Goal: Obtain resource: Download file/media

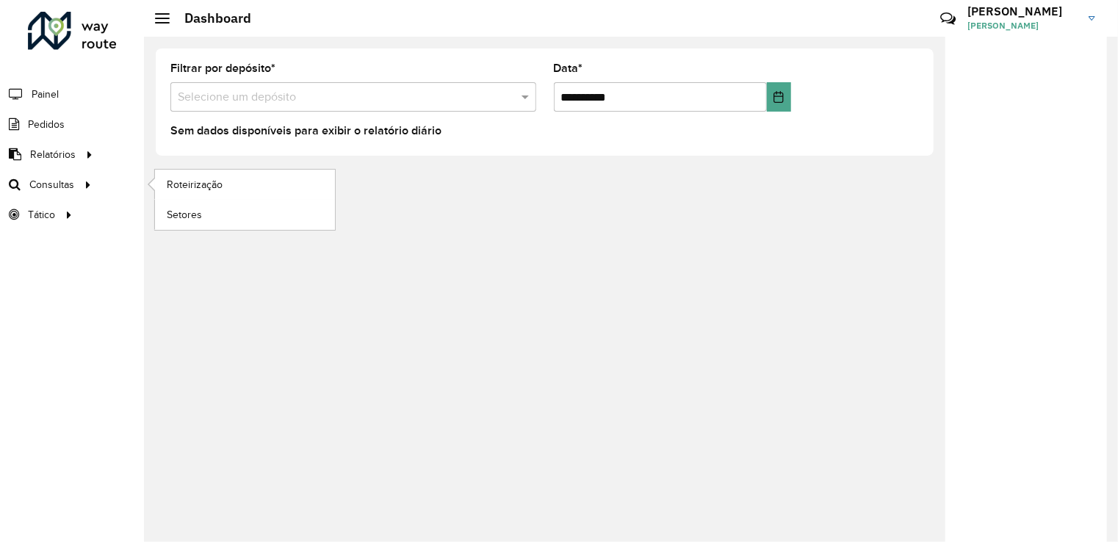
click at [131, 176] on li "Consultas Roteirização Setores" at bounding box center [72, 185] width 144 height 30
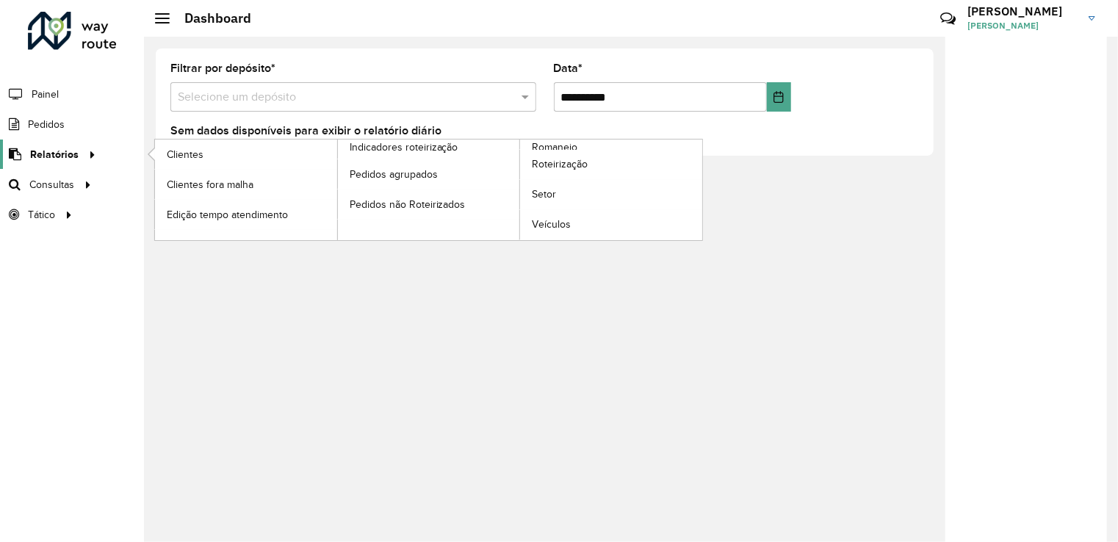
click at [49, 147] on span "Relatórios" at bounding box center [54, 154] width 48 height 15
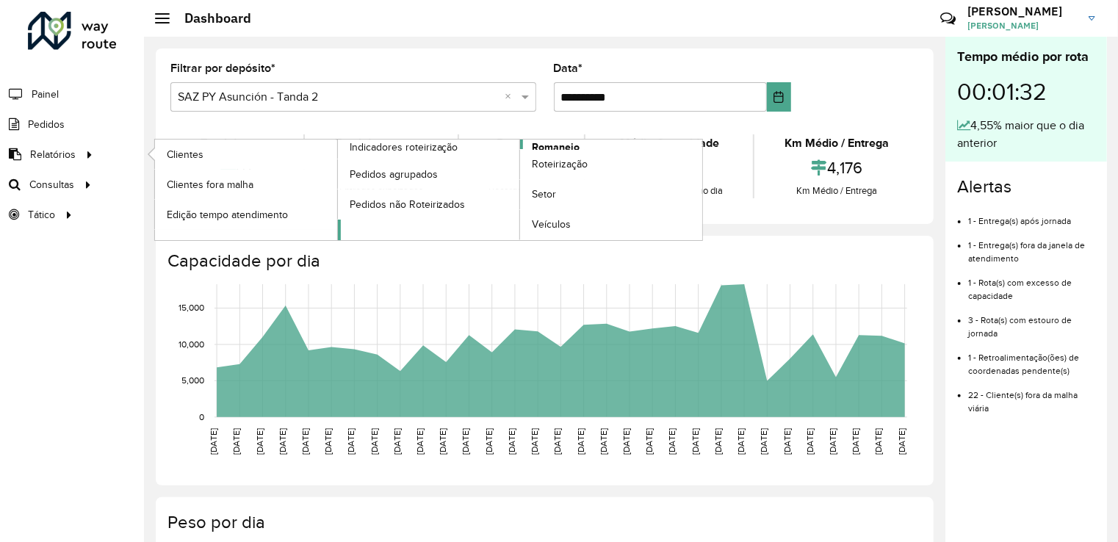
click at [562, 143] on span "Romaneio" at bounding box center [556, 147] width 48 height 15
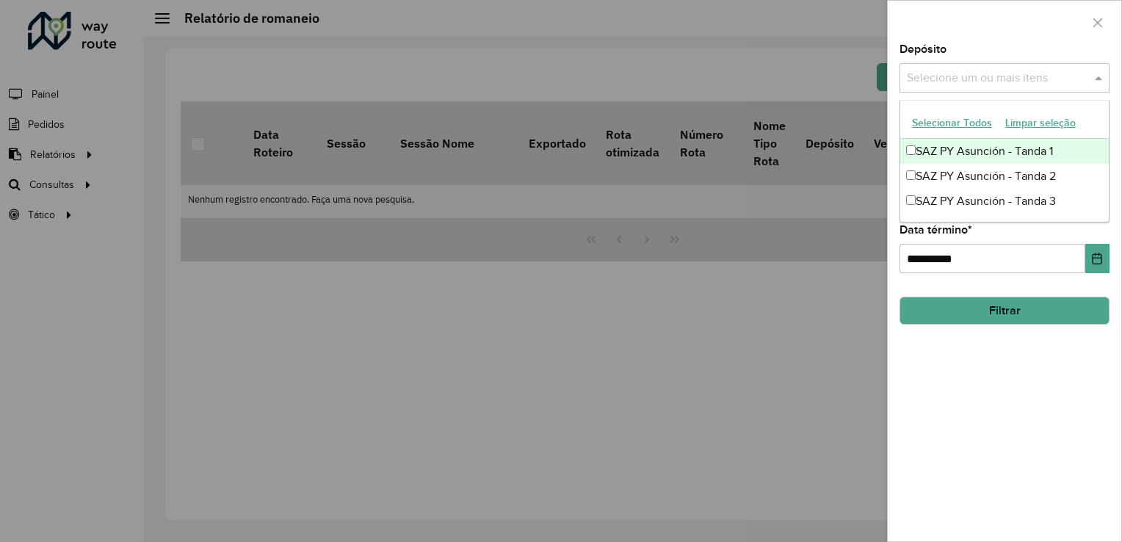
click at [1029, 65] on div "Selecione um ou mais itens" at bounding box center [1005, 77] width 210 height 29
click at [961, 151] on div "SAZ PY Asunción - Tanda 1" at bounding box center [1005, 151] width 209 height 25
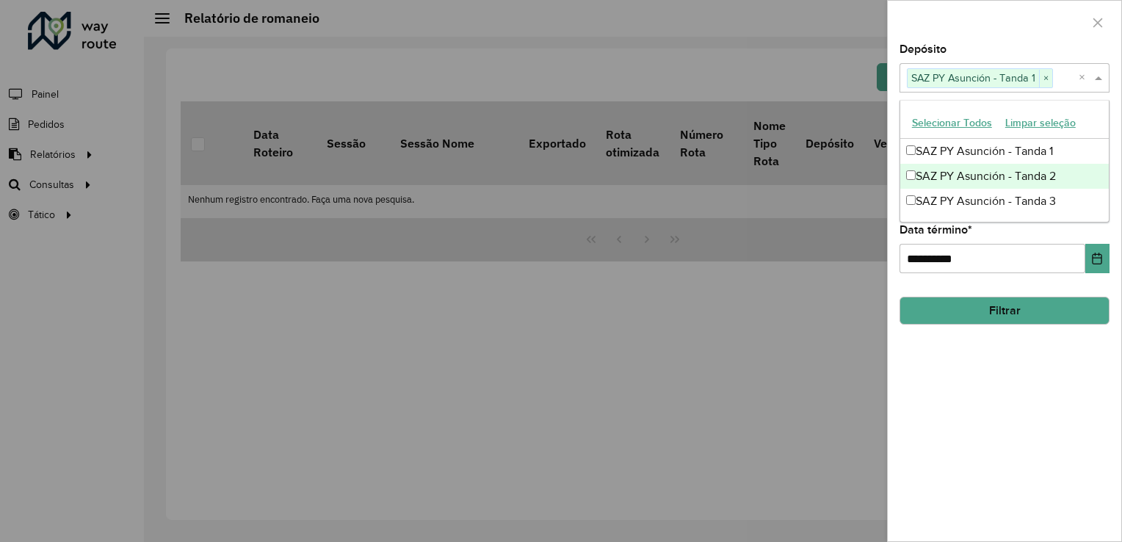
click at [956, 168] on div "SAZ PY Asunción - Tanda 2" at bounding box center [1005, 176] width 209 height 25
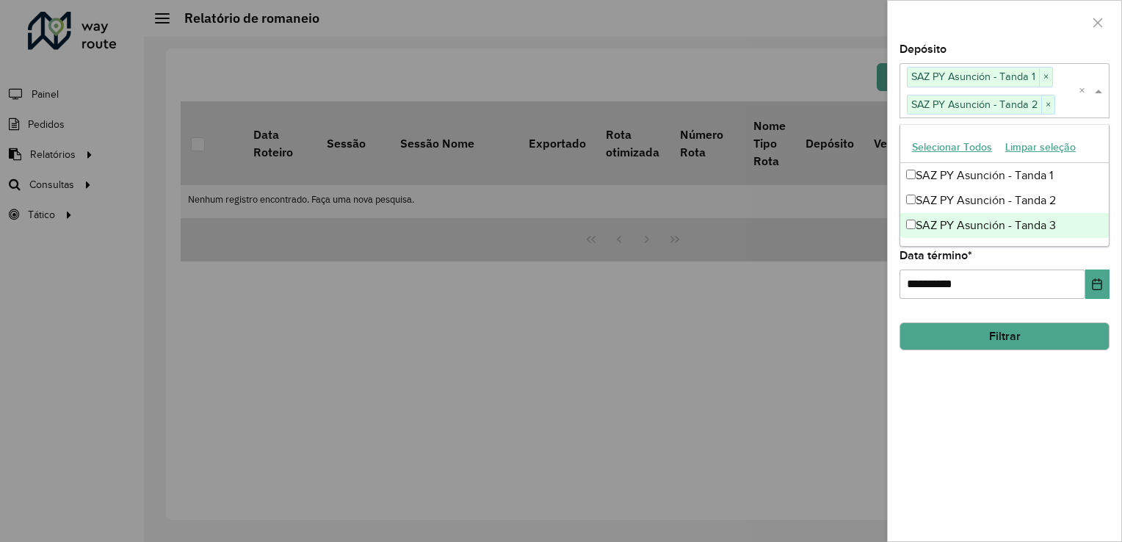
click at [948, 226] on div "SAZ PY Asunción - Tanda 3" at bounding box center [1005, 225] width 209 height 25
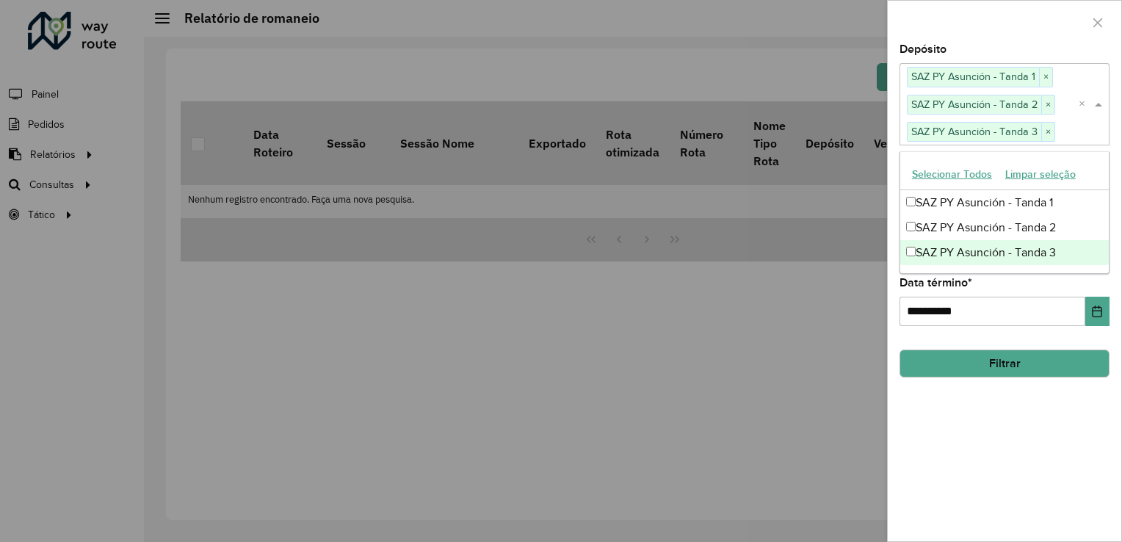
click at [1018, 284] on div "**********" at bounding box center [1005, 302] width 210 height 48
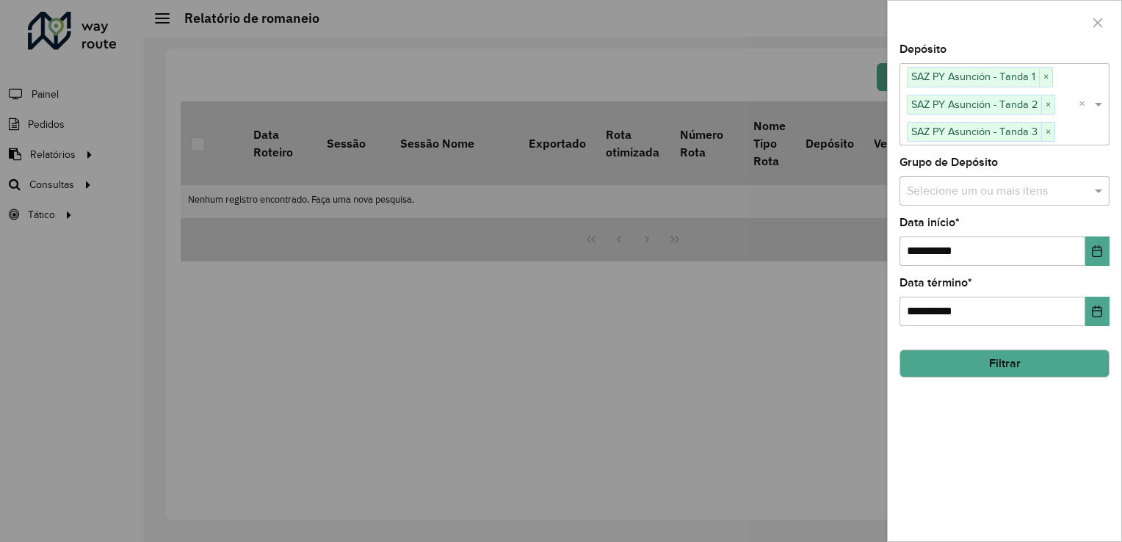
click at [956, 192] on input "text" at bounding box center [998, 191] width 188 height 18
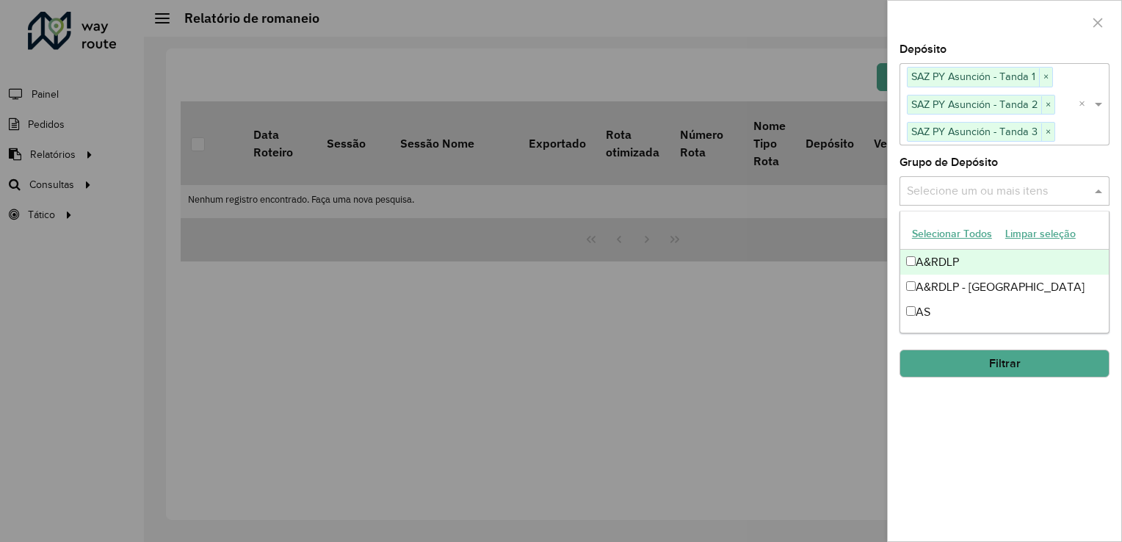
click at [936, 263] on div "A&RDLP" at bounding box center [1005, 262] width 209 height 25
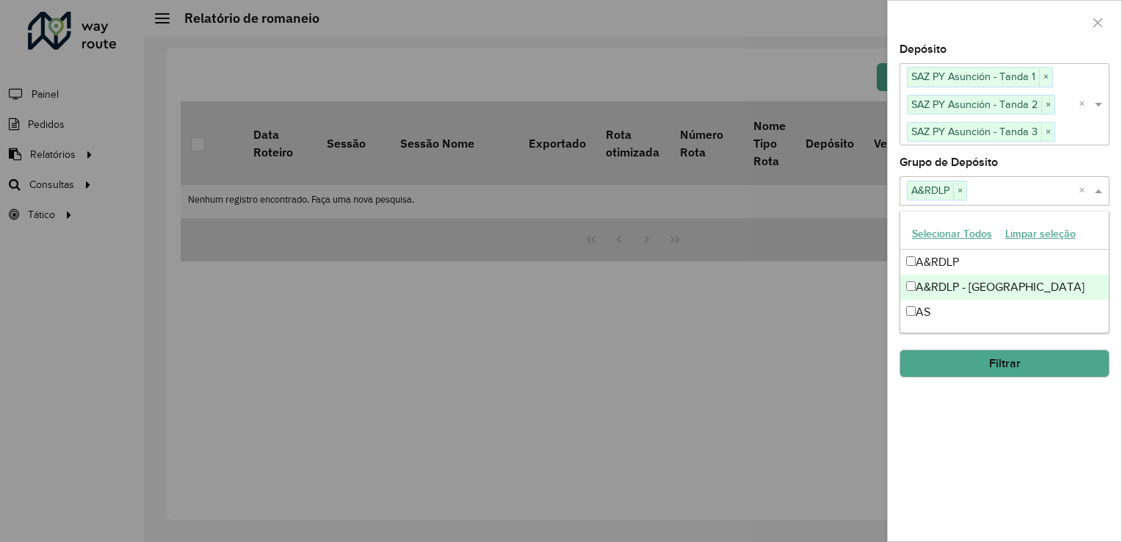
click at [936, 286] on div "A&RDLP - [GEOGRAPHIC_DATA]" at bounding box center [1005, 287] width 209 height 25
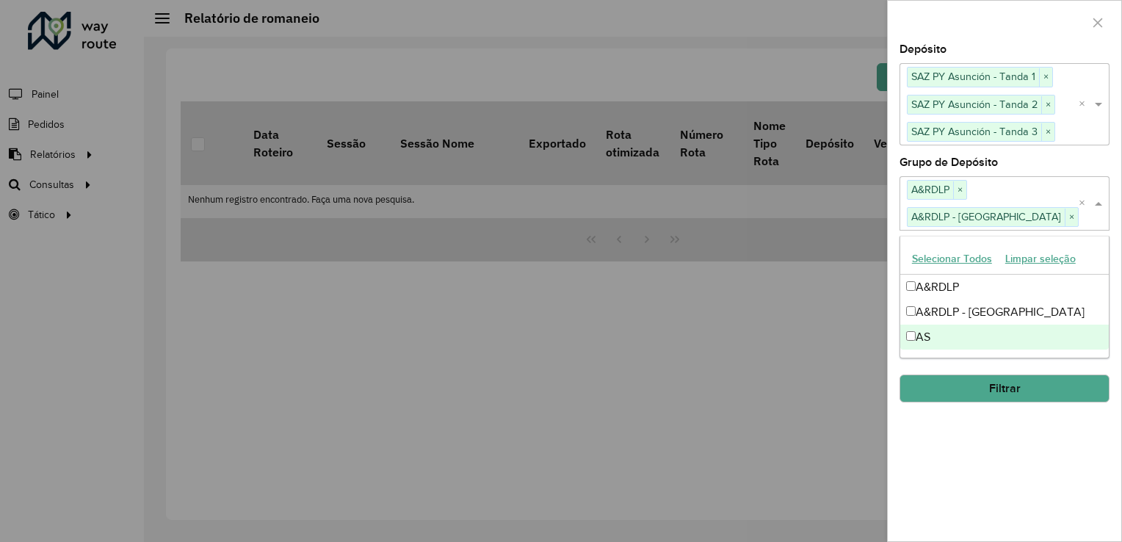
click at [920, 336] on div "AS" at bounding box center [1005, 337] width 209 height 25
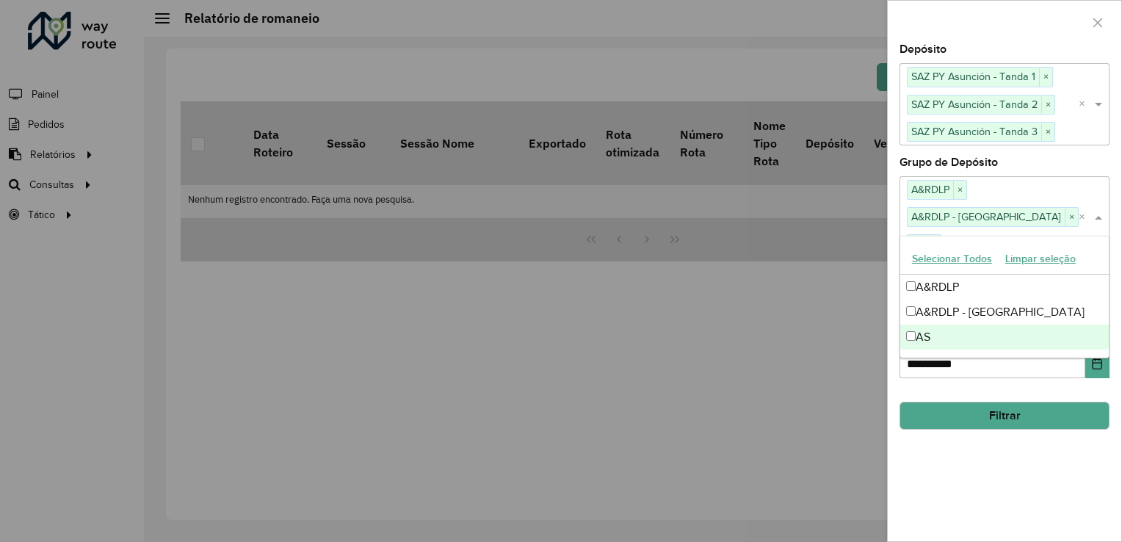
click at [1025, 390] on hb-field-button "Filtrar" at bounding box center [1005, 410] width 210 height 40
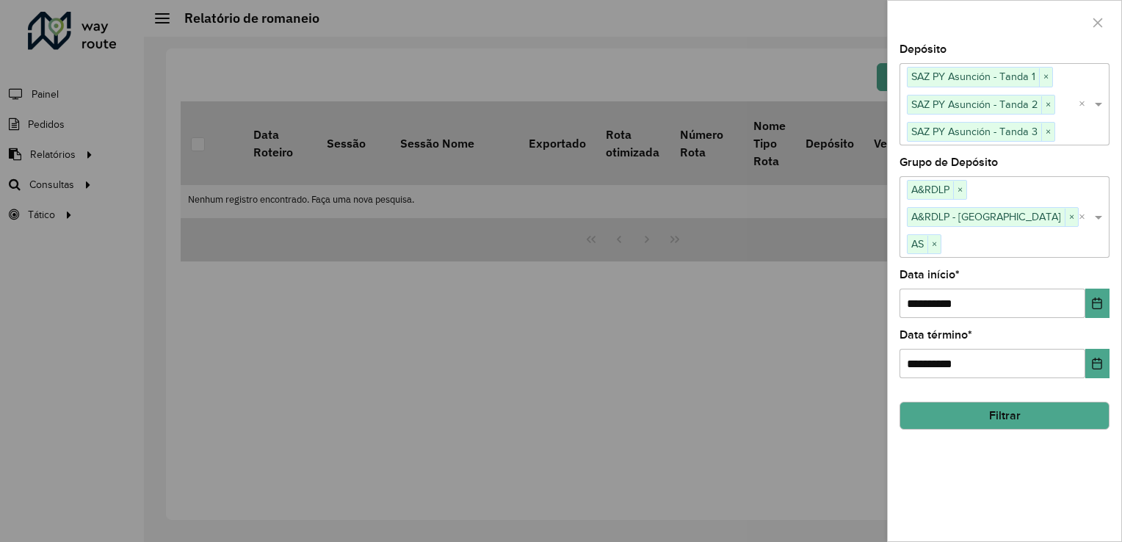
click at [1000, 402] on button "Filtrar" at bounding box center [1005, 416] width 210 height 28
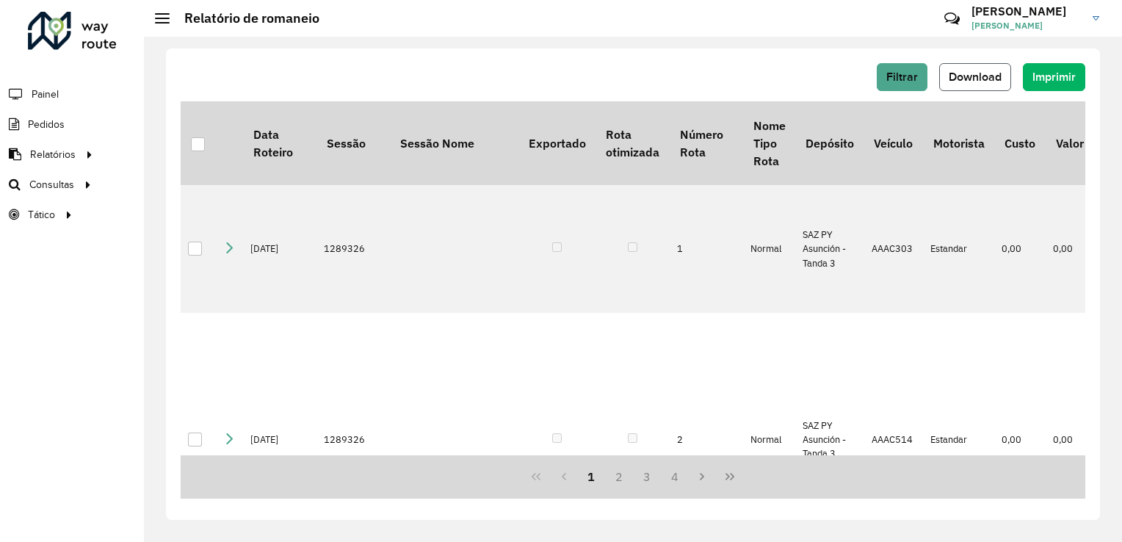
click at [981, 72] on span "Download" at bounding box center [975, 77] width 53 height 12
